Goal: Task Accomplishment & Management: Complete application form

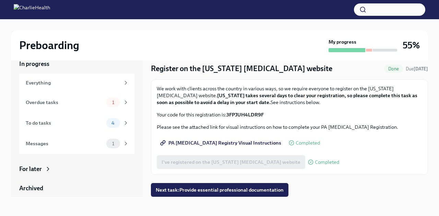
scroll to position [12, 0]
click at [95, 123] on div "To do tasks" at bounding box center [65, 123] width 78 height 8
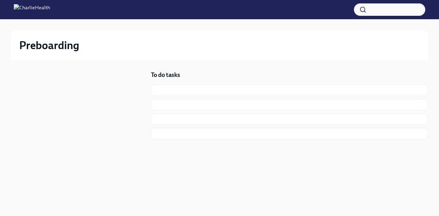
scroll to position [1, 0]
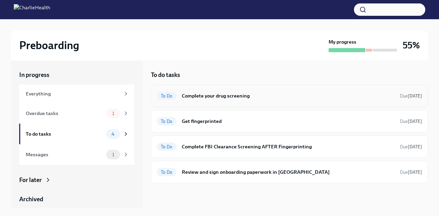
click at [257, 96] on h6 "Complete your drug screening" at bounding box center [288, 96] width 213 height 8
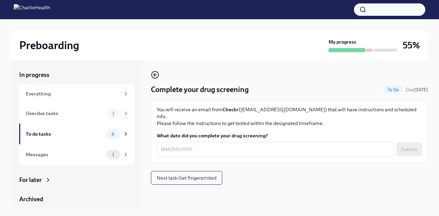
click at [156, 74] on icon "button" at bounding box center [155, 75] width 8 height 8
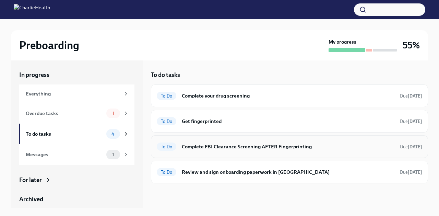
click at [223, 148] on h6 "Complete FBI Clearance Screening AFTER Fingerprinting" at bounding box center [288, 147] width 213 height 8
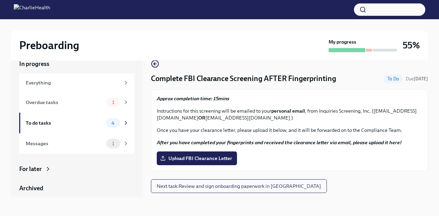
scroll to position [3, 0]
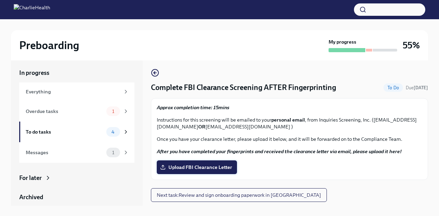
click at [227, 165] on span "Upload FBI Clearance Letter" at bounding box center [197, 167] width 71 height 7
click at [0, 0] on input "Upload FBI Clearance Letter" at bounding box center [0, 0] width 0 height 0
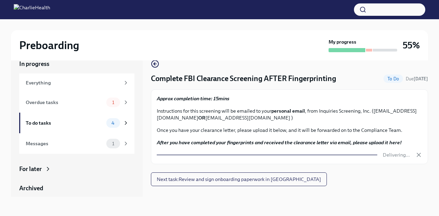
scroll to position [12, 0]
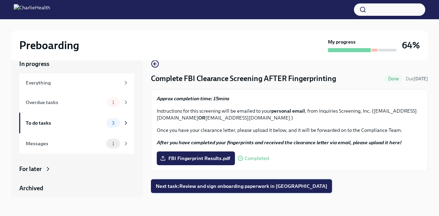
click at [260, 188] on span "Next task : Review and sign onboarding paperwork in [GEOGRAPHIC_DATA]" at bounding box center [242, 186] width 172 height 7
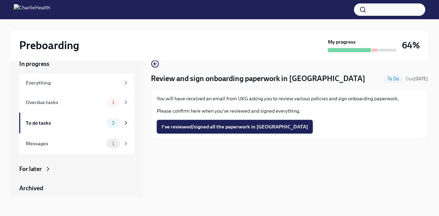
click at [242, 128] on span "I've reviewed/signed all the paperwork in [GEOGRAPHIC_DATA]" at bounding box center [235, 126] width 146 height 7
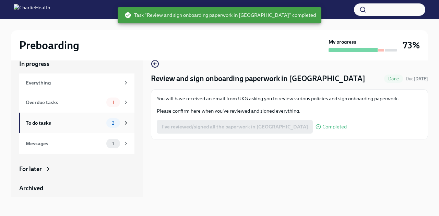
click at [80, 122] on div "To do tasks" at bounding box center [65, 123] width 78 height 8
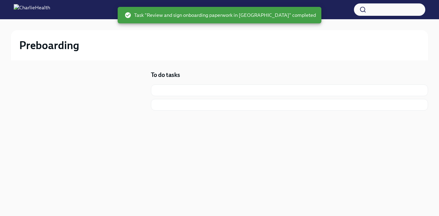
scroll to position [1, 0]
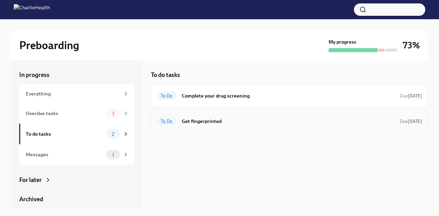
click at [227, 123] on h6 "Get fingerprinted" at bounding box center [288, 121] width 213 height 8
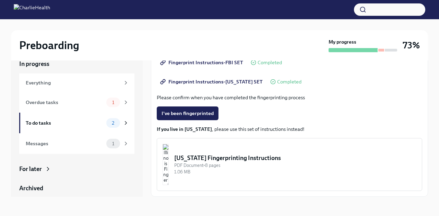
scroll to position [12, 0]
click at [201, 115] on span "I've been fingerprinted" at bounding box center [188, 113] width 52 height 7
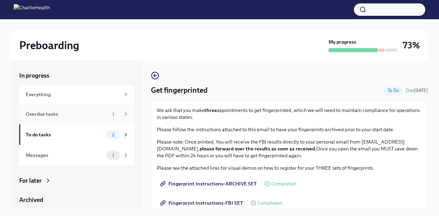
scroll to position [0, 0]
click at [65, 138] on div "To do tasks 2" at bounding box center [77, 135] width 103 height 10
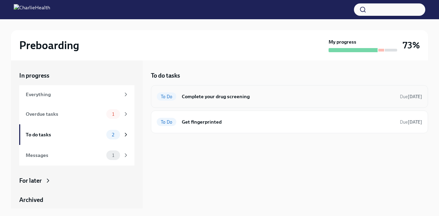
click at [212, 101] on div "To Do Complete your drug screening Due [DATE]" at bounding box center [290, 96] width 266 height 11
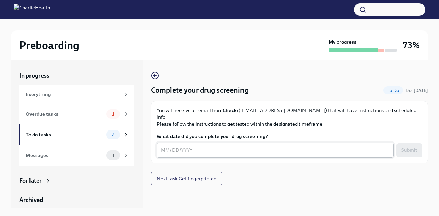
click at [161, 143] on div "x ​" at bounding box center [275, 149] width 237 height 15
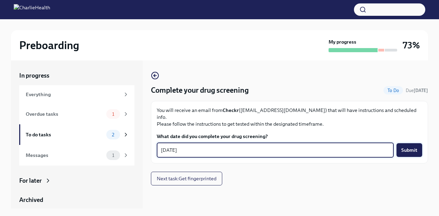
type textarea "[DATE]"
click at [407, 146] on span "Submit" at bounding box center [409, 149] width 16 height 7
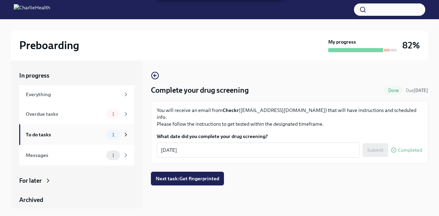
click at [83, 132] on div "To do tasks" at bounding box center [65, 135] width 78 height 8
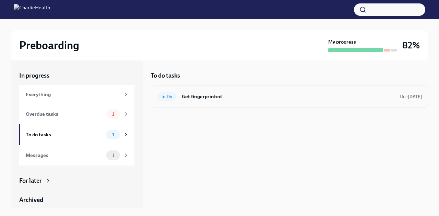
click at [200, 103] on div "To Do Get fingerprinted Due [DATE]" at bounding box center [289, 96] width 277 height 23
click at [200, 96] on h6 "Get fingerprinted" at bounding box center [288, 97] width 213 height 8
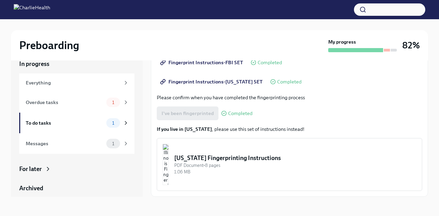
scroll to position [129, 0]
click at [55, 121] on div "To do tasks" at bounding box center [65, 123] width 78 height 8
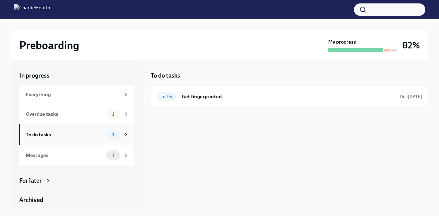
click at [53, 133] on div "To do tasks" at bounding box center [65, 135] width 78 height 8
